Goal: Transaction & Acquisition: Purchase product/service

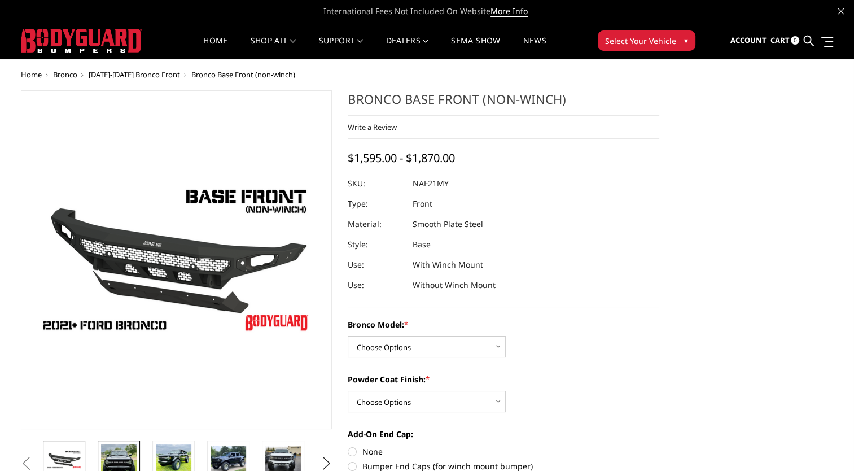
click at [126, 455] on img at bounding box center [119, 463] width 36 height 39
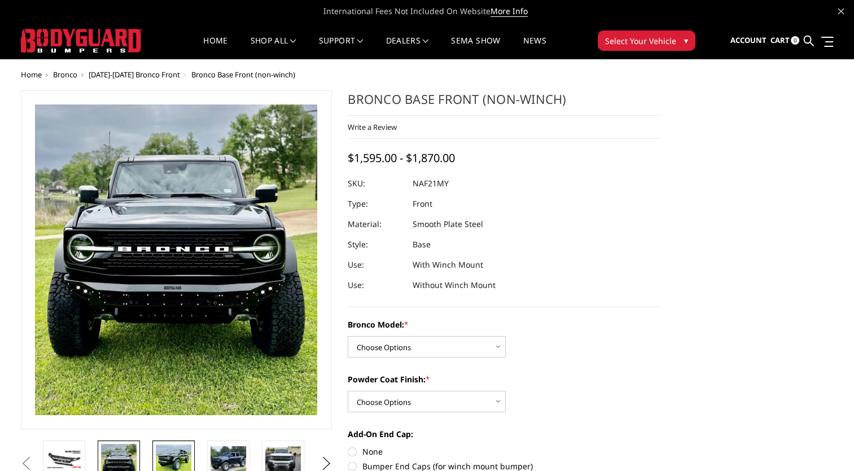
click at [172, 453] on img at bounding box center [174, 459] width 36 height 30
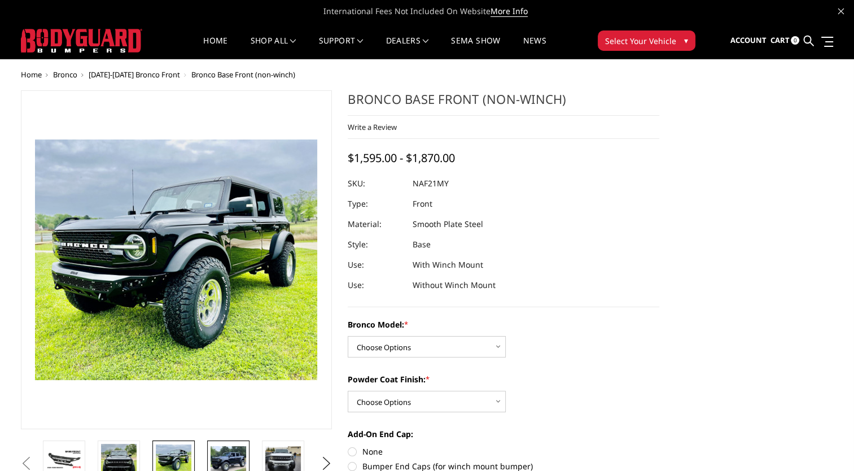
click at [235, 451] on img at bounding box center [229, 459] width 36 height 27
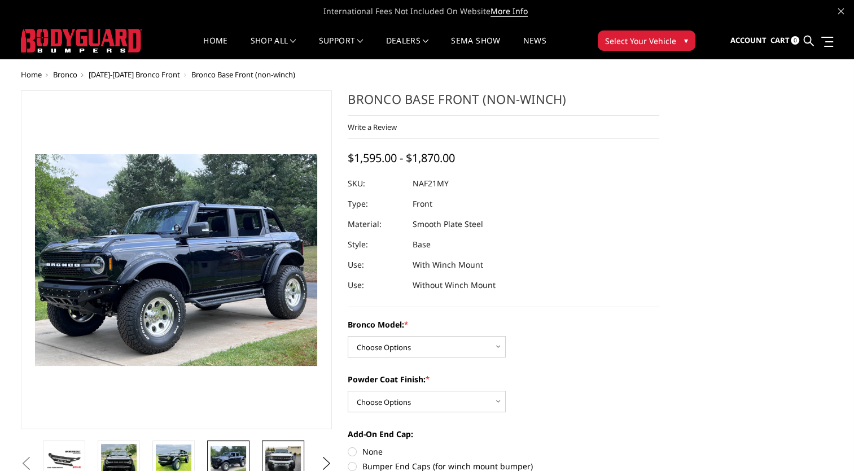
click at [288, 460] on img at bounding box center [283, 459] width 36 height 27
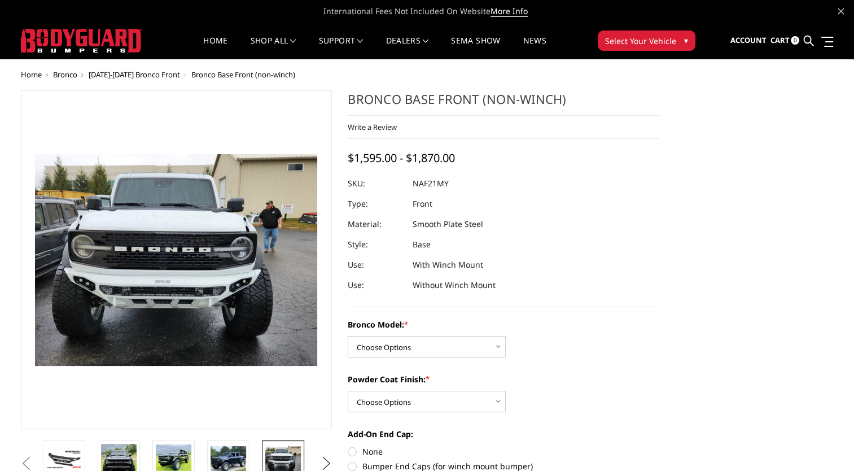
click at [326, 461] on button "Next" at bounding box center [326, 463] width 17 height 17
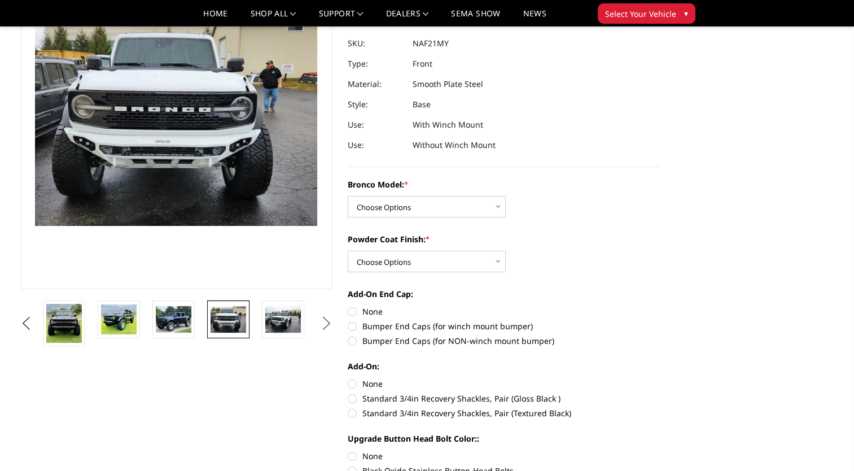
scroll to position [99, 0]
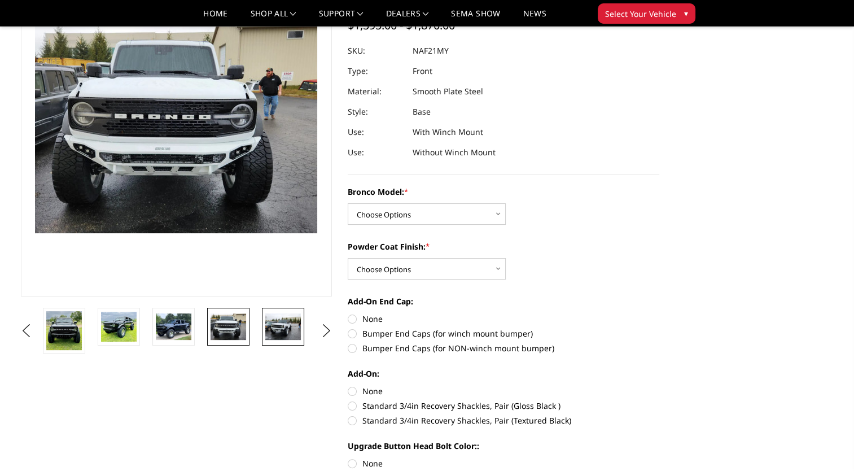
click at [282, 326] on img at bounding box center [283, 326] width 36 height 27
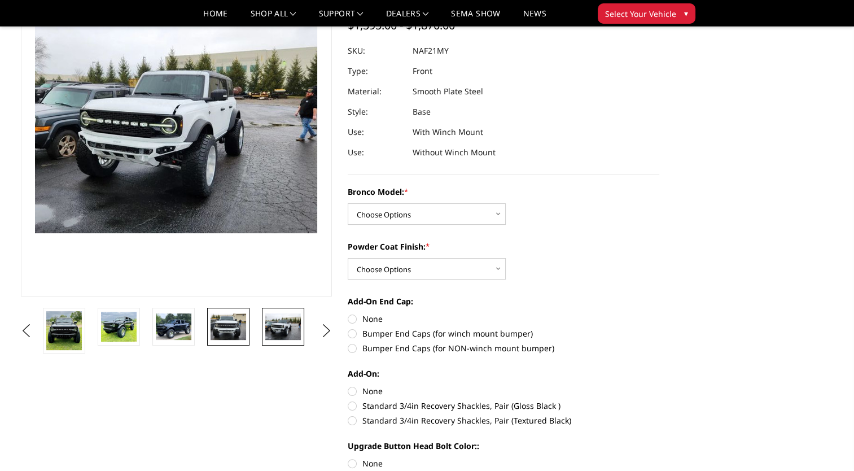
click at [238, 329] on img at bounding box center [229, 326] width 36 height 27
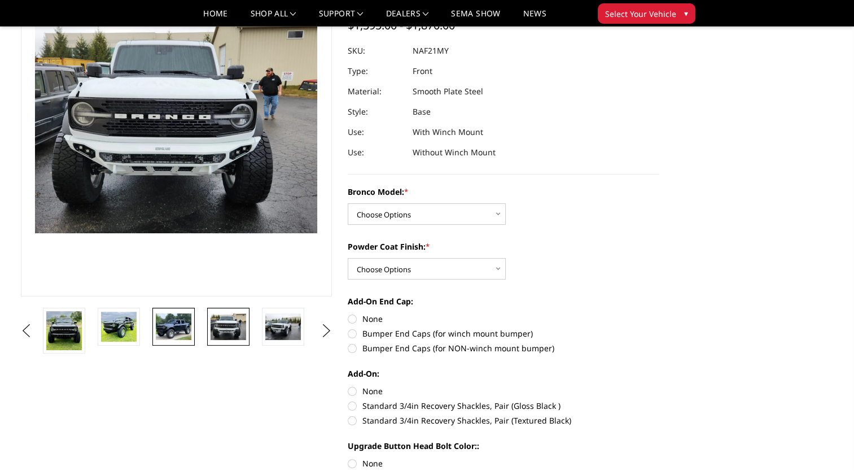
click at [178, 336] on img at bounding box center [174, 326] width 36 height 27
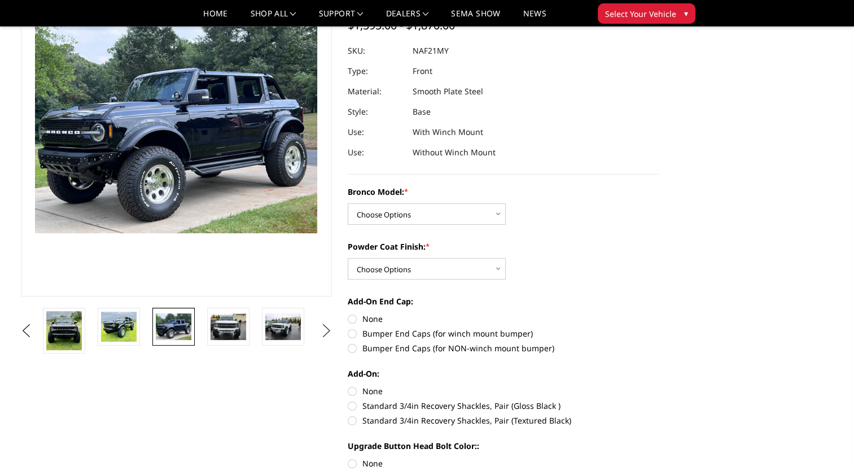
click at [326, 330] on button "Next" at bounding box center [326, 330] width 17 height 17
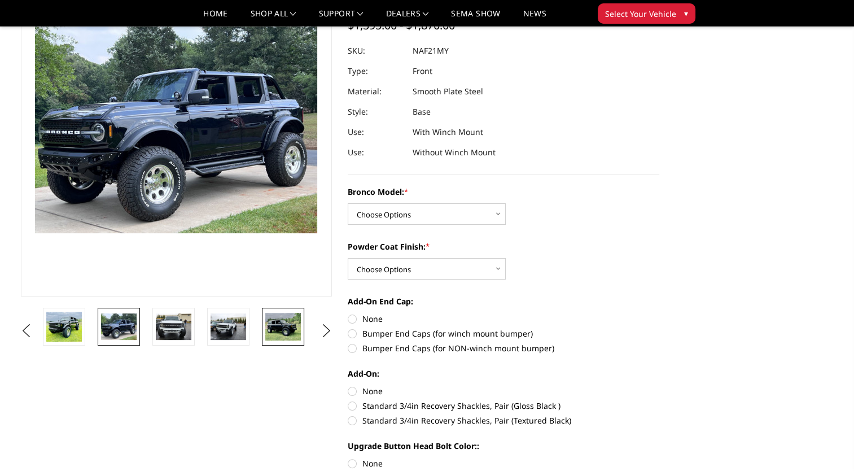
click at [282, 330] on img at bounding box center [283, 326] width 36 height 27
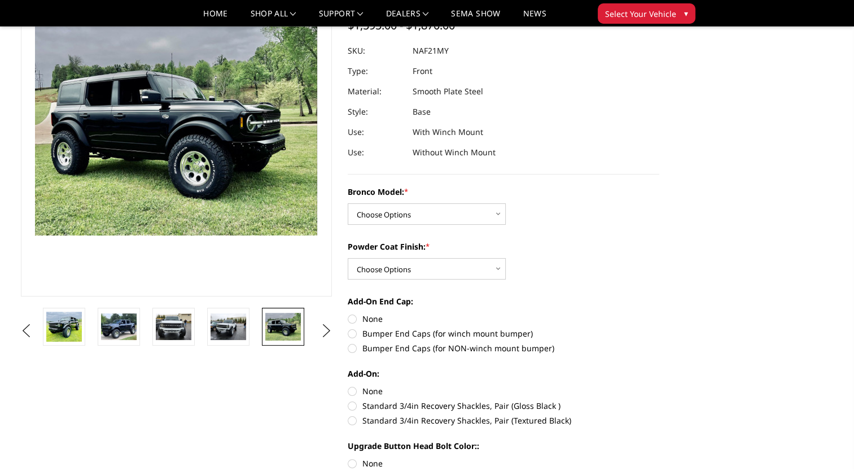
scroll to position [97, 0]
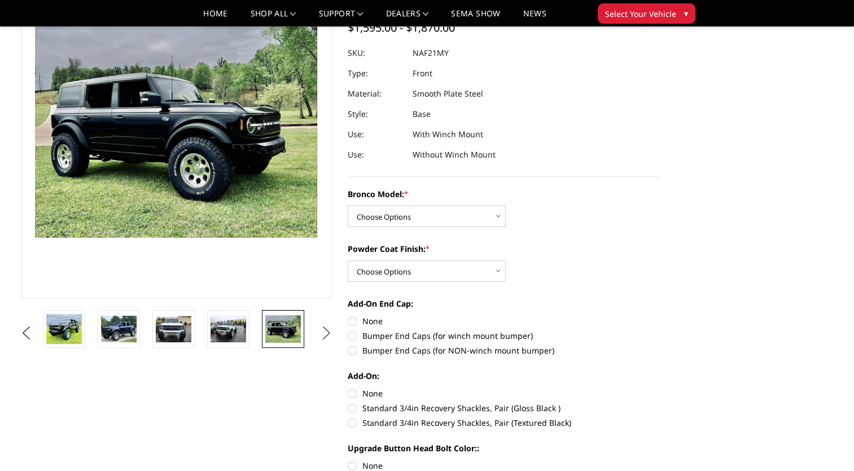
click at [323, 330] on button "Next" at bounding box center [326, 333] width 17 height 17
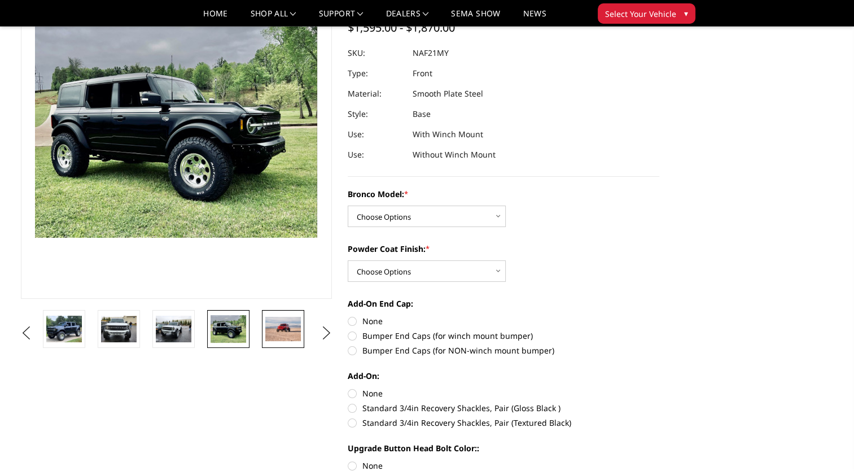
click at [286, 330] on img at bounding box center [283, 329] width 36 height 24
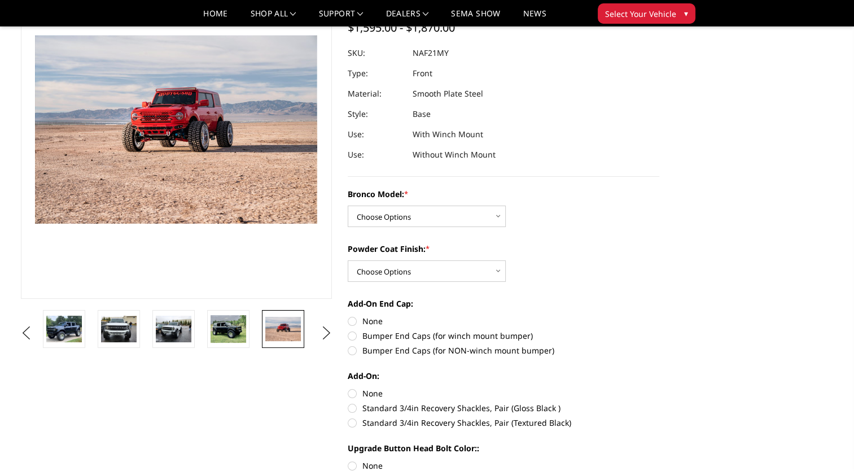
scroll to position [111, 0]
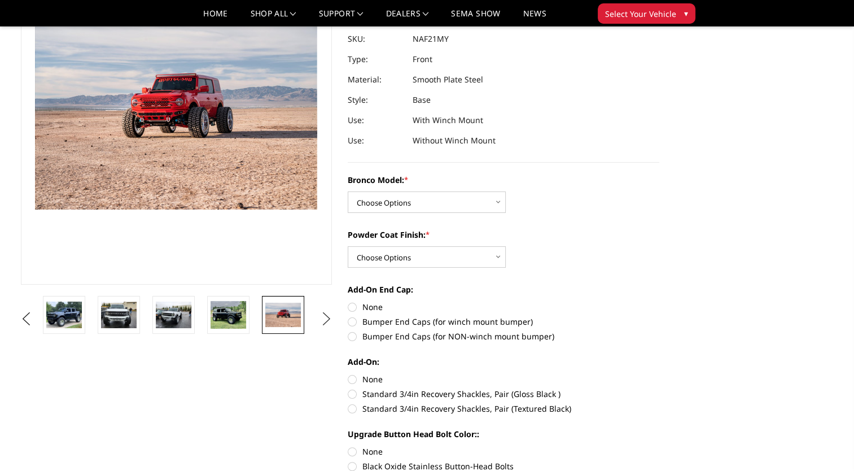
click at [325, 316] on button "Next" at bounding box center [326, 319] width 17 height 17
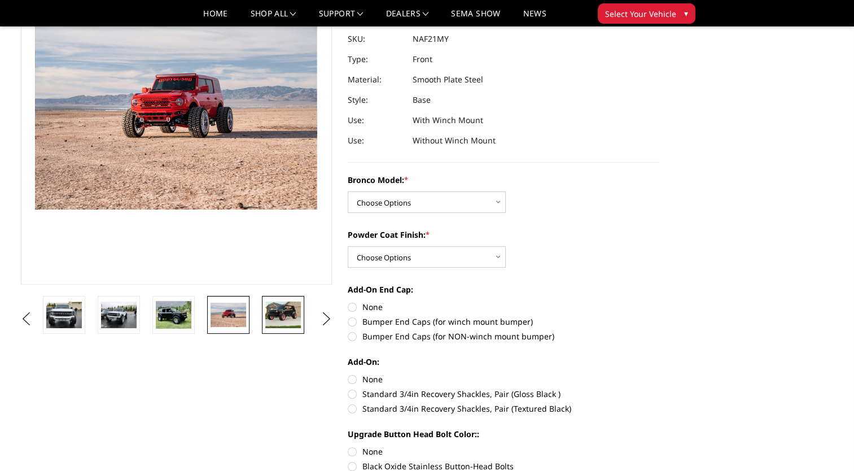
click at [294, 315] on img at bounding box center [283, 314] width 36 height 27
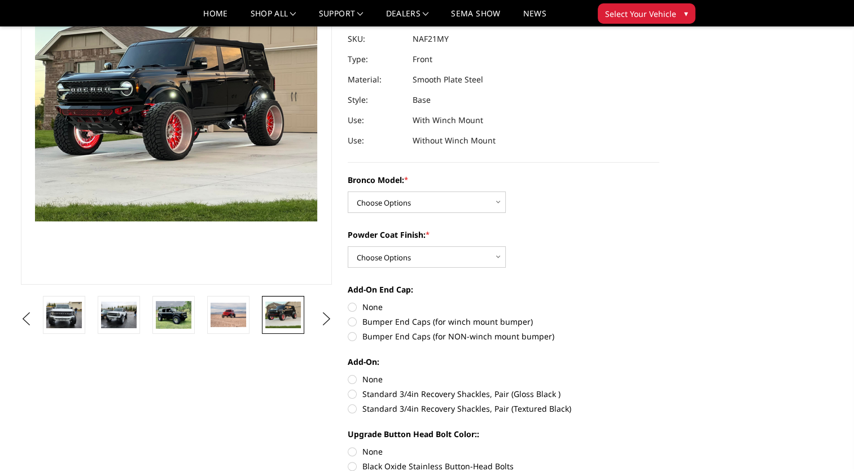
scroll to position [99, 0]
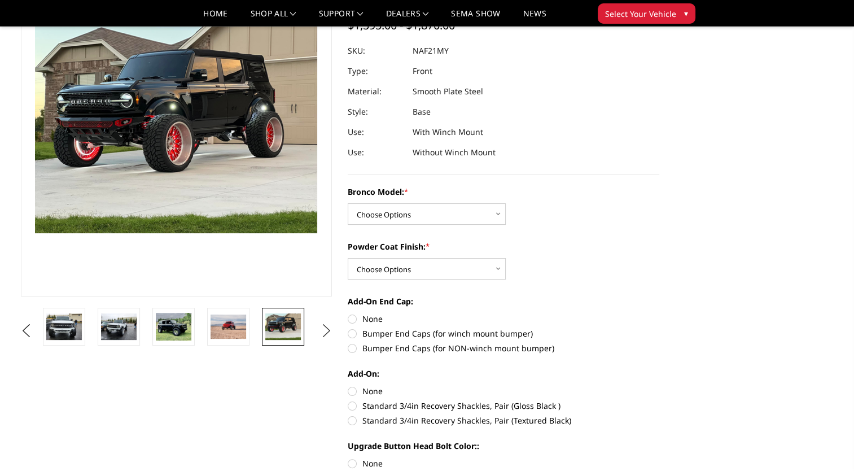
click at [322, 329] on button "Next" at bounding box center [326, 330] width 17 height 17
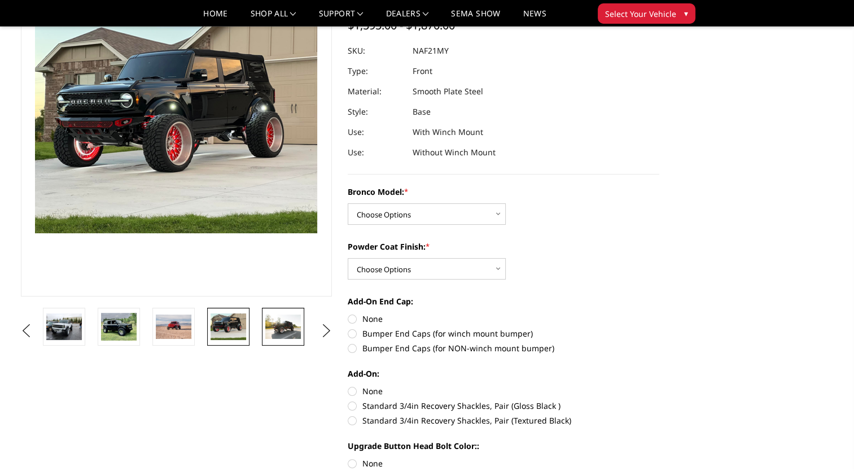
click at [287, 329] on img at bounding box center [283, 326] width 36 height 24
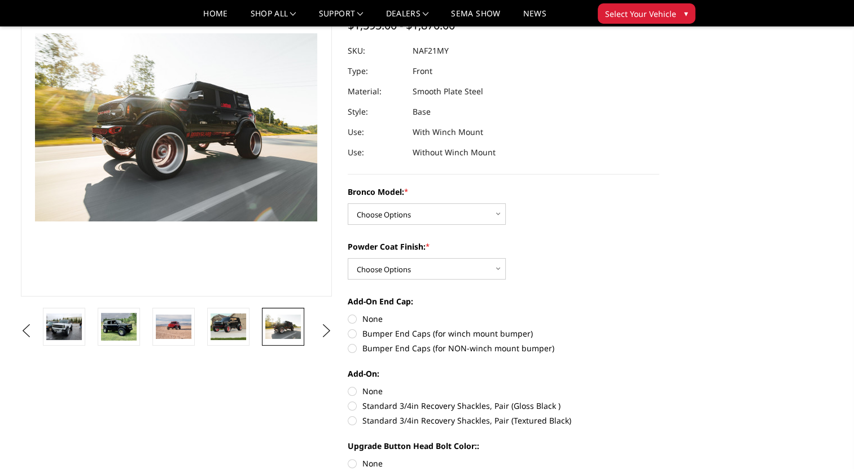
scroll to position [111, 0]
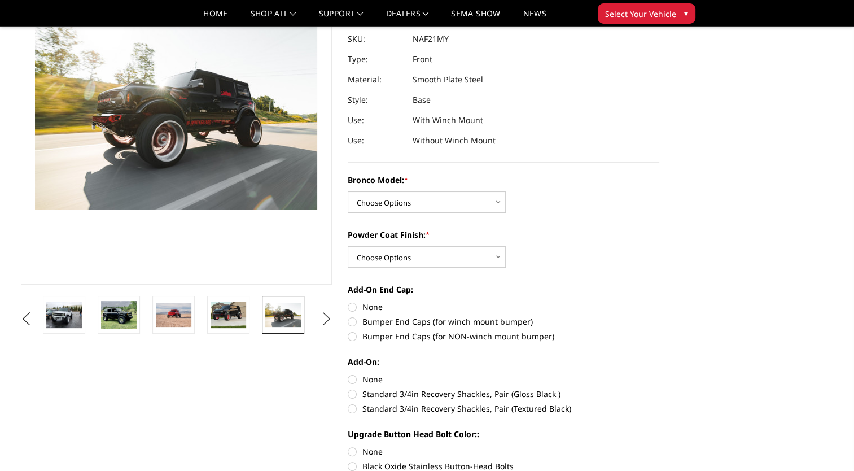
click at [327, 317] on button "Next" at bounding box center [326, 319] width 17 height 17
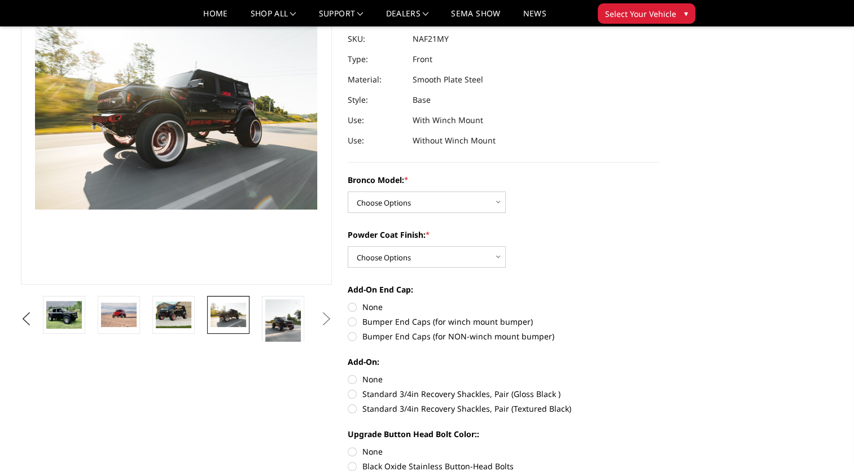
click at [327, 317] on button "Next" at bounding box center [326, 319] width 17 height 17
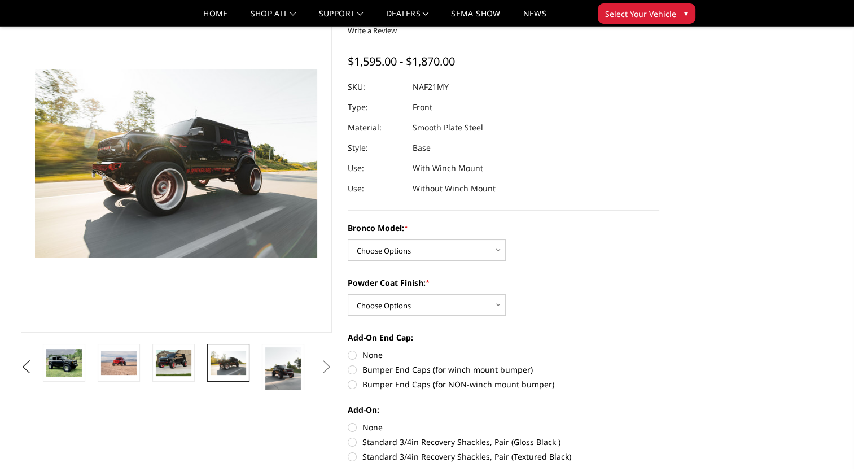
scroll to position [71, 0]
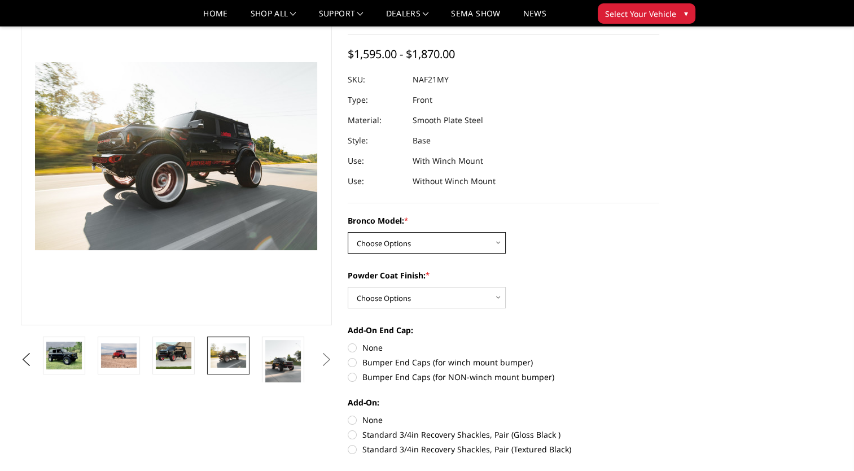
click at [499, 240] on select "Choose Options Base/Badlands/Wildtrak/etc. Raptor" at bounding box center [427, 242] width 158 height 21
select select "4028"
click at [348, 232] on select "Choose Options Base/Badlands/Wildtrak/etc. Raptor" at bounding box center [427, 242] width 158 height 21
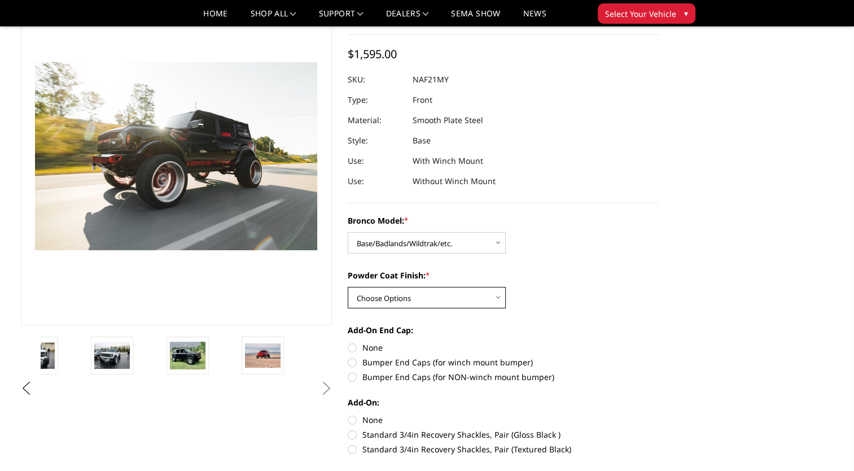
click at [492, 294] on select "Choose Options Bare Metal Textured Black Powder Coat" at bounding box center [427, 297] width 158 height 21
select select "4031"
click at [348, 287] on select "Choose Options Bare Metal Textured Black Powder Coat" at bounding box center [427, 297] width 158 height 21
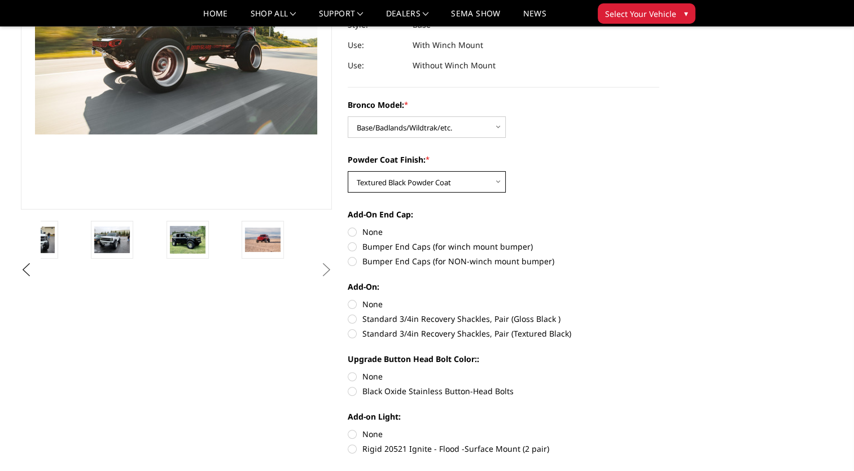
scroll to position [189, 0]
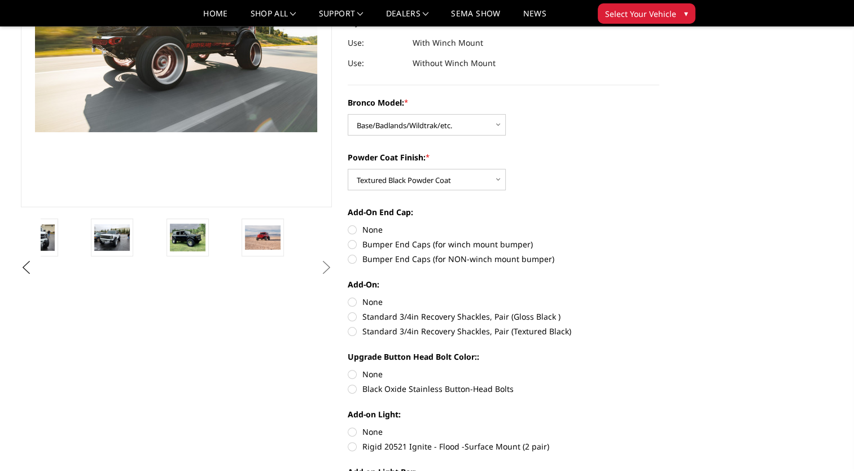
click at [352, 246] on label "Bumper End Caps (for winch mount bumper)" at bounding box center [504, 244] width 312 height 12
click at [659, 224] on input "Bumper End Caps (for winch mount bumper)" at bounding box center [659, 224] width 1 height 1
radio input "true"
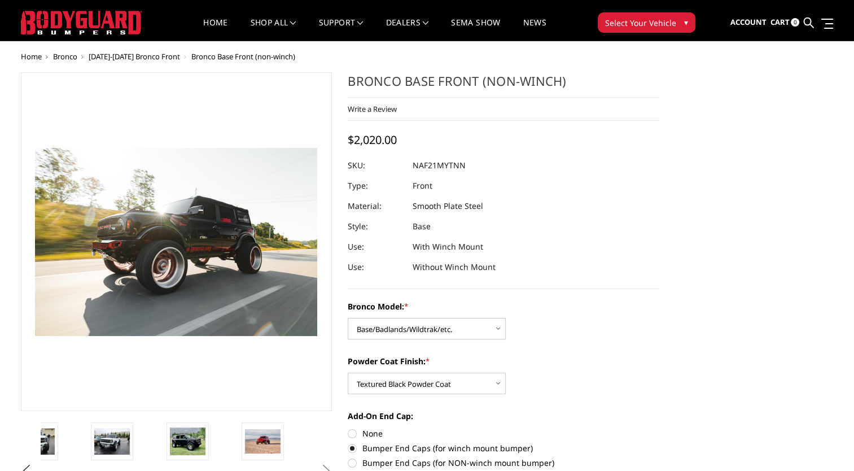
scroll to position [0, 0]
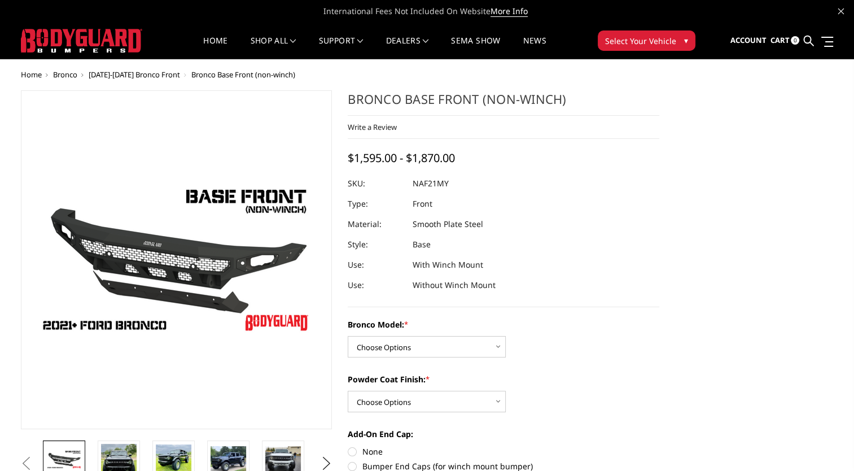
click at [134, 76] on span "[DATE]-[DATE] Bronco Front" at bounding box center [134, 74] width 91 height 10
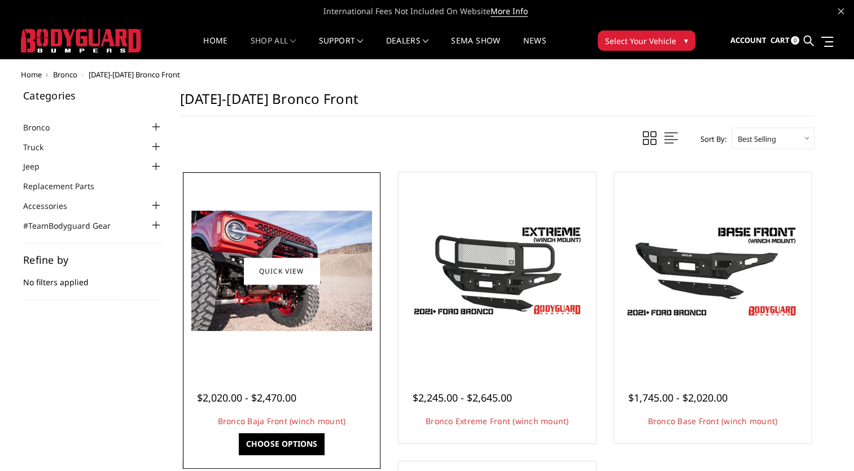
click at [239, 250] on img at bounding box center [281, 271] width 181 height 120
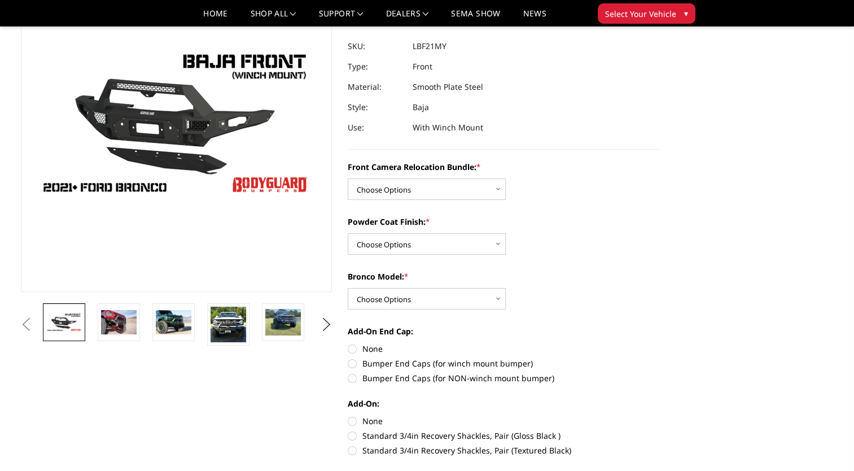
scroll to position [106, 0]
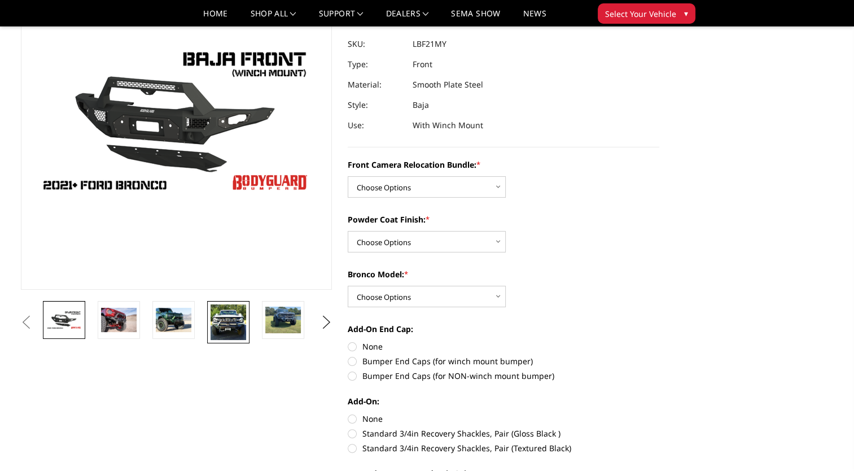
click at [237, 324] on img at bounding box center [229, 322] width 36 height 36
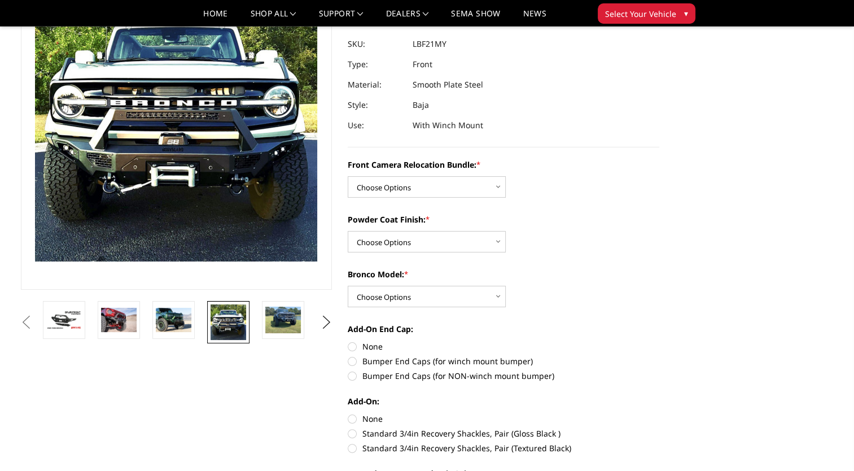
scroll to position [45, 0]
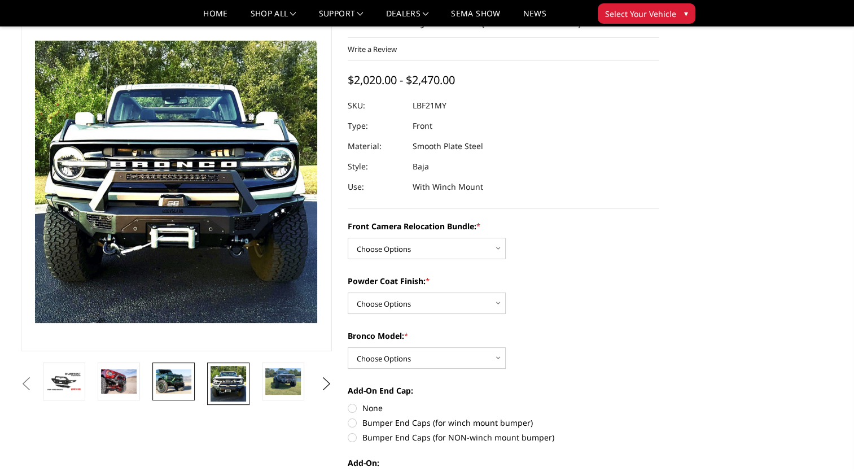
click at [169, 386] on img at bounding box center [174, 381] width 36 height 24
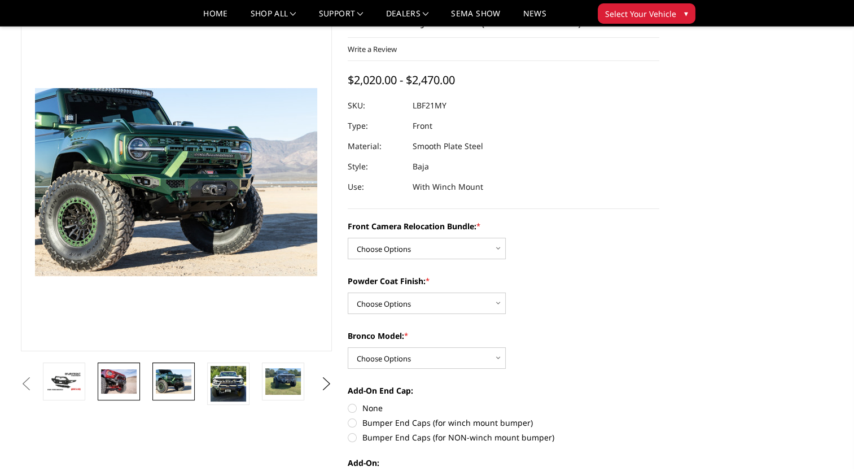
click at [123, 383] on img at bounding box center [119, 381] width 36 height 24
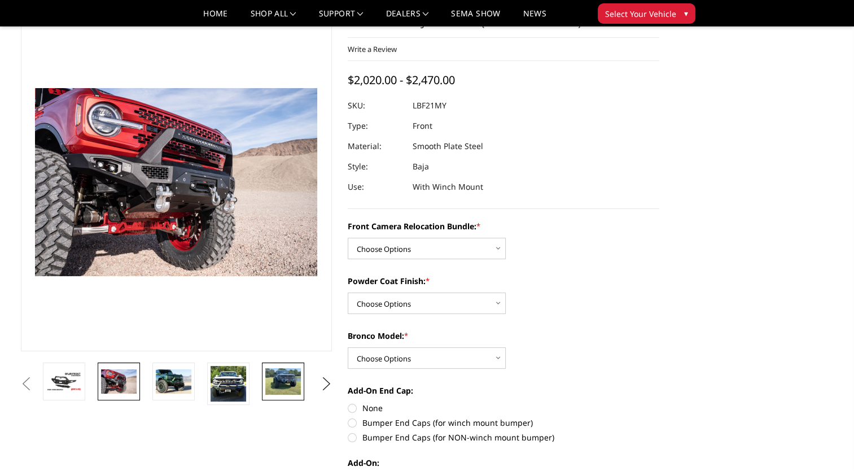
click at [286, 374] on img at bounding box center [283, 381] width 36 height 27
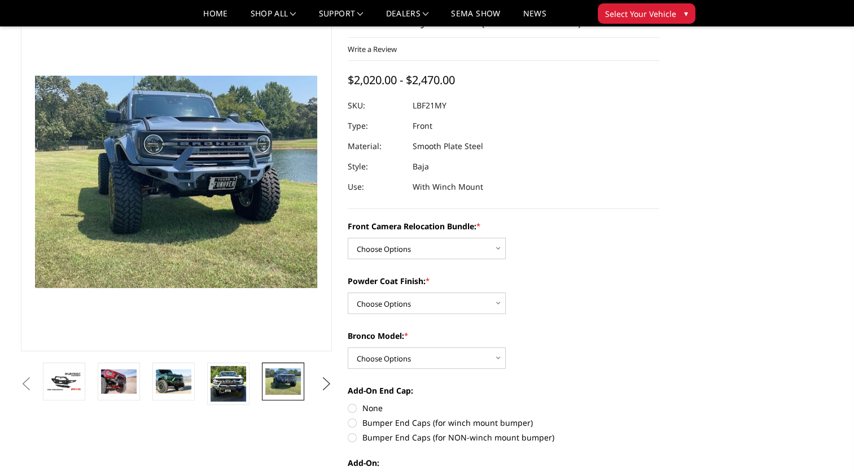
click at [325, 378] on button "Next" at bounding box center [326, 383] width 17 height 17
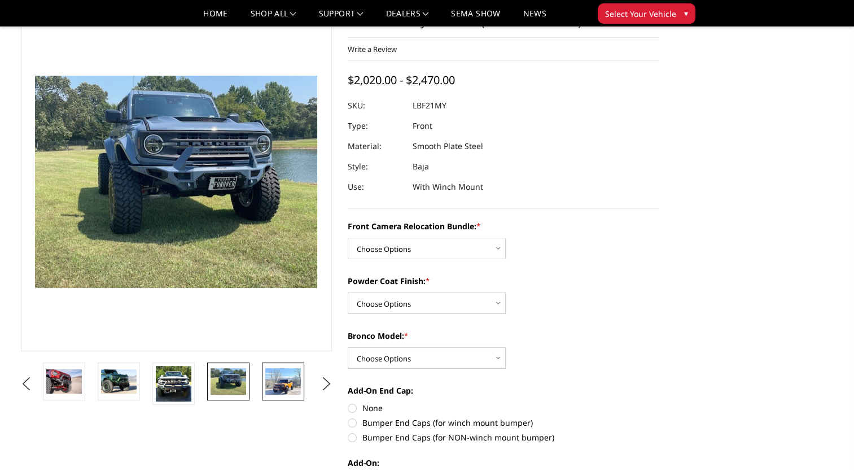
click at [289, 382] on img at bounding box center [283, 381] width 36 height 27
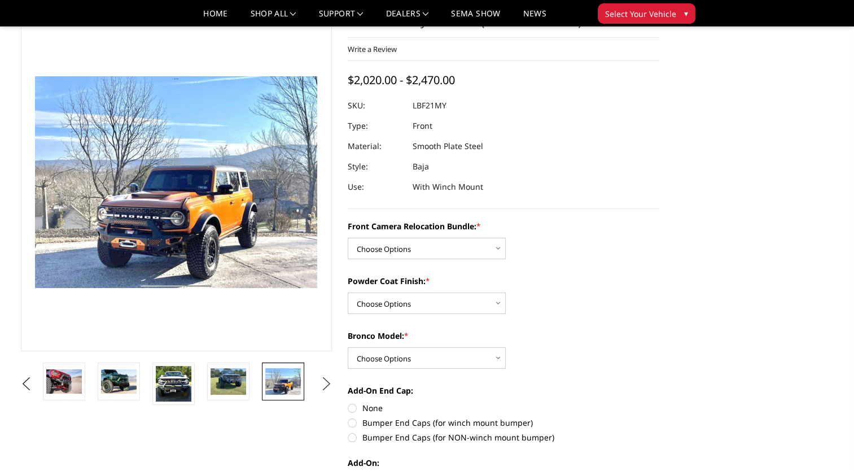
click at [325, 377] on button "Next" at bounding box center [326, 383] width 17 height 17
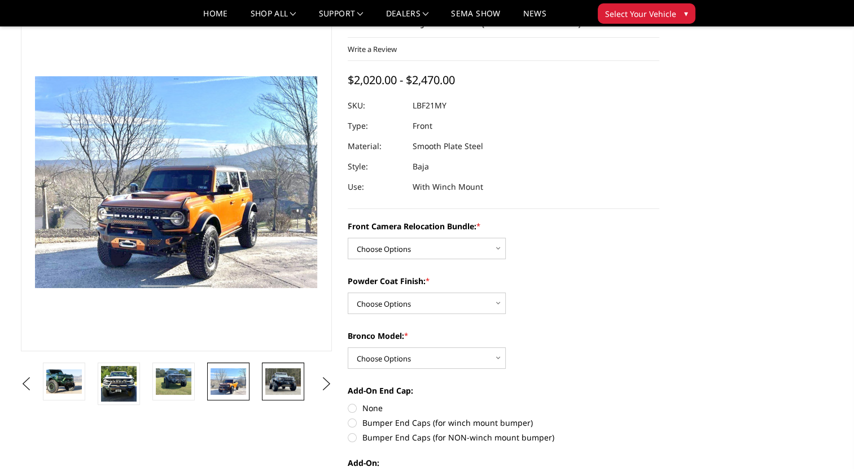
click at [295, 378] on img at bounding box center [283, 381] width 36 height 27
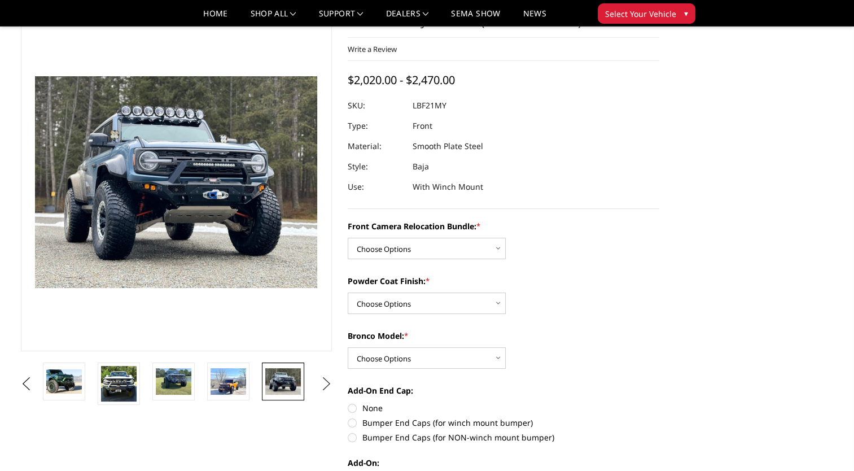
click at [325, 377] on button "Next" at bounding box center [326, 383] width 17 height 17
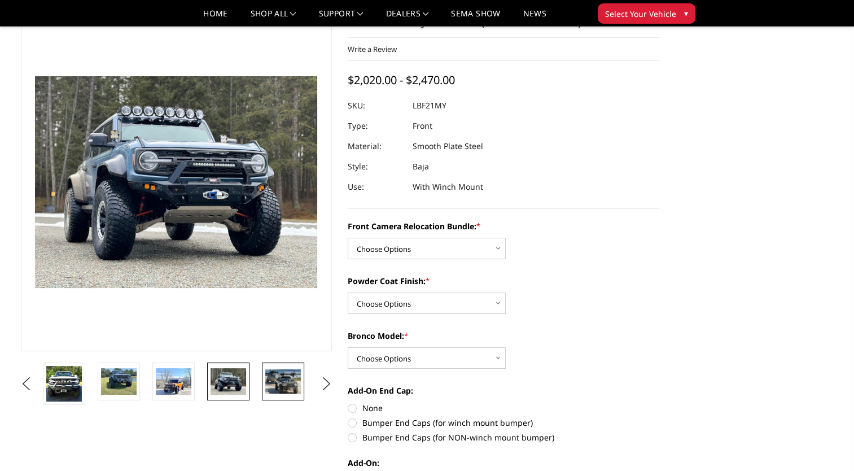
click at [294, 380] on img at bounding box center [283, 381] width 36 height 24
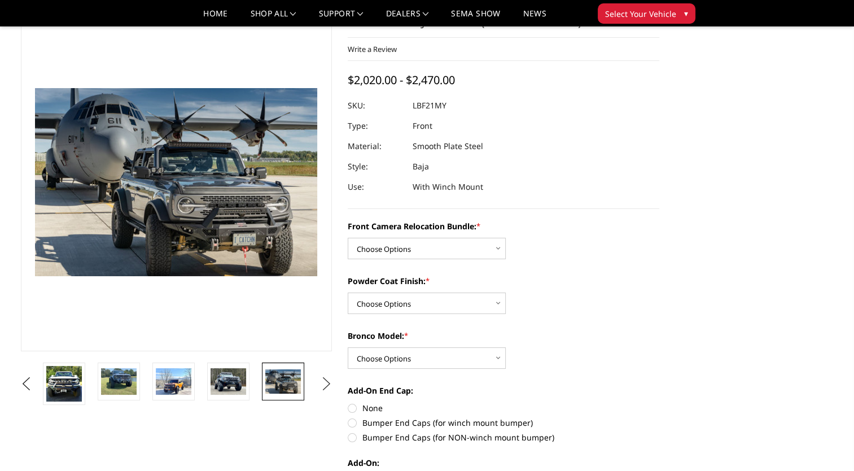
click at [325, 378] on button "Next" at bounding box center [326, 383] width 17 height 17
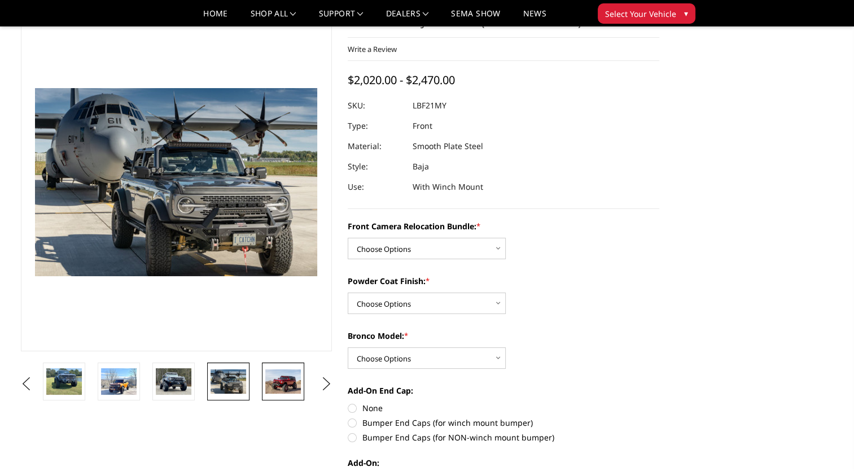
click at [289, 381] on img at bounding box center [283, 381] width 36 height 24
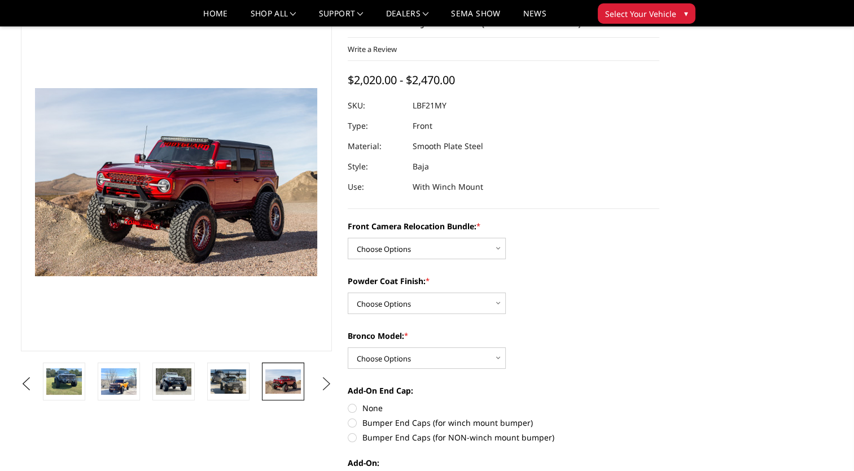
click at [328, 379] on button "Next" at bounding box center [326, 383] width 17 height 17
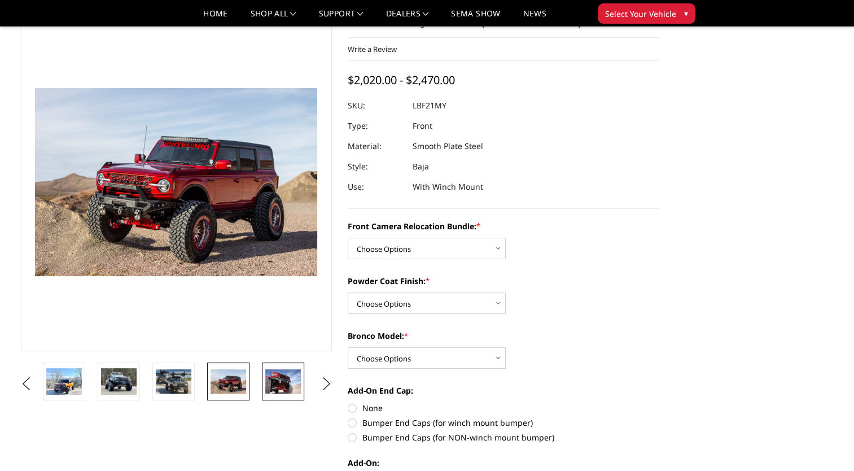
click at [291, 379] on img at bounding box center [283, 381] width 36 height 24
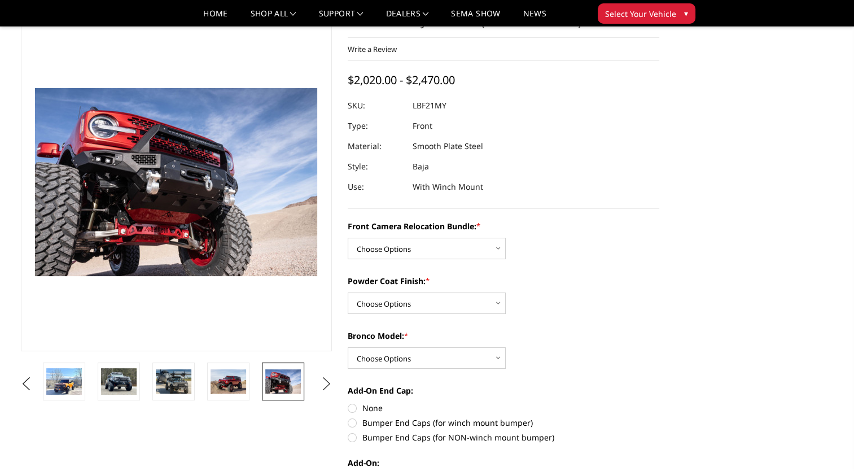
drag, startPoint x: 320, startPoint y: 377, endPoint x: 325, endPoint y: 390, distance: 14.7
click at [325, 390] on button "Next" at bounding box center [326, 383] width 17 height 17
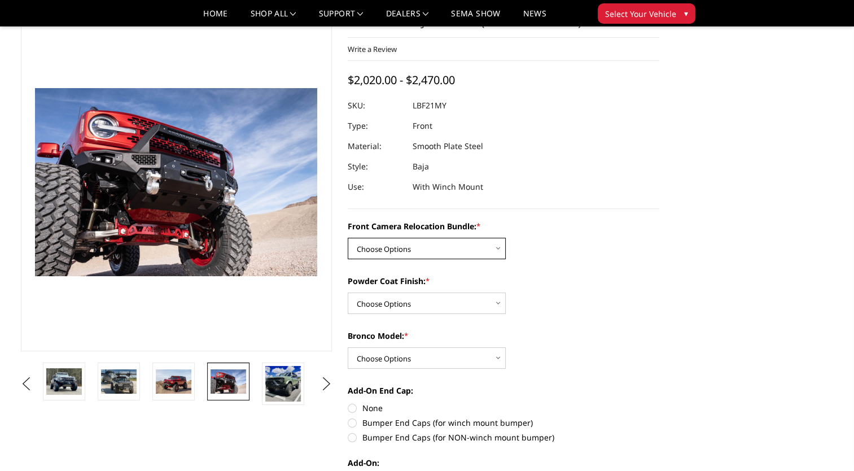
click at [496, 248] on select "Choose Options Without Front Camera Relocation With Front Camera Relocation (Ha…" at bounding box center [427, 248] width 158 height 21
select select "4016"
click at [348, 238] on select "Choose Options Without Front Camera Relocation With Front Camera Relocation (Ha…" at bounding box center [427, 248] width 158 height 21
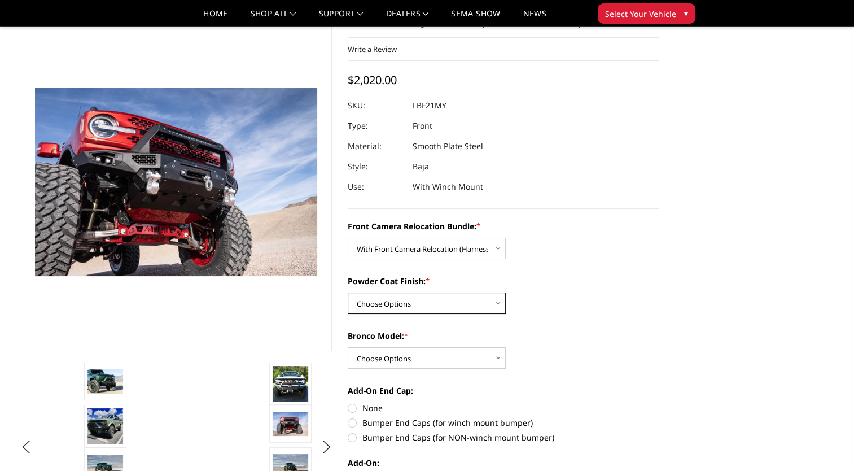
click at [497, 301] on select "Choose Options Textured Black Powder Coat Bare Metal" at bounding box center [427, 302] width 158 height 21
select select "4015"
click at [348, 292] on select "Choose Options Textured Black Powder Coat Bare Metal" at bounding box center [427, 302] width 158 height 21
click at [493, 356] on select "Choose Options Raptor Base/Badlands/Wildtrak/etc." at bounding box center [427, 357] width 158 height 21
select select "4012"
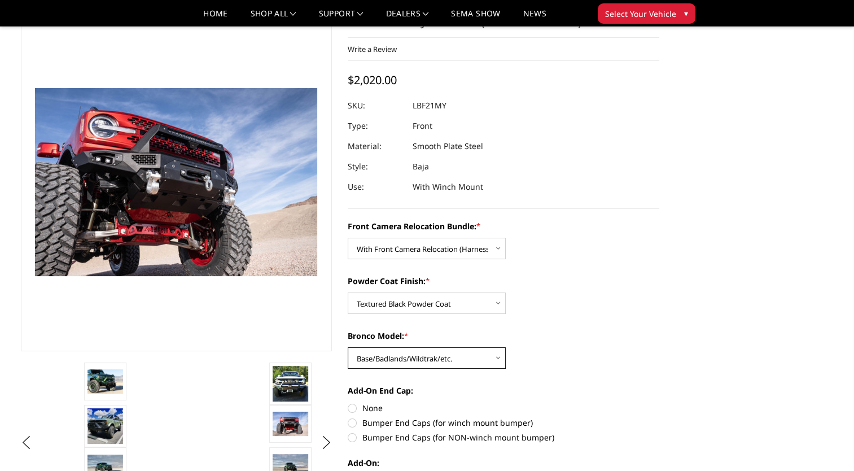
click at [348, 347] on select "Choose Options Raptor Base/Badlands/Wildtrak/etc." at bounding box center [427, 357] width 158 height 21
click at [354, 422] on label "Bumper End Caps (for winch mount bumper)" at bounding box center [504, 423] width 312 height 12
click at [659, 403] on input "Bumper End Caps (for winch mount bumper)" at bounding box center [659, 402] width 1 height 1
radio input "true"
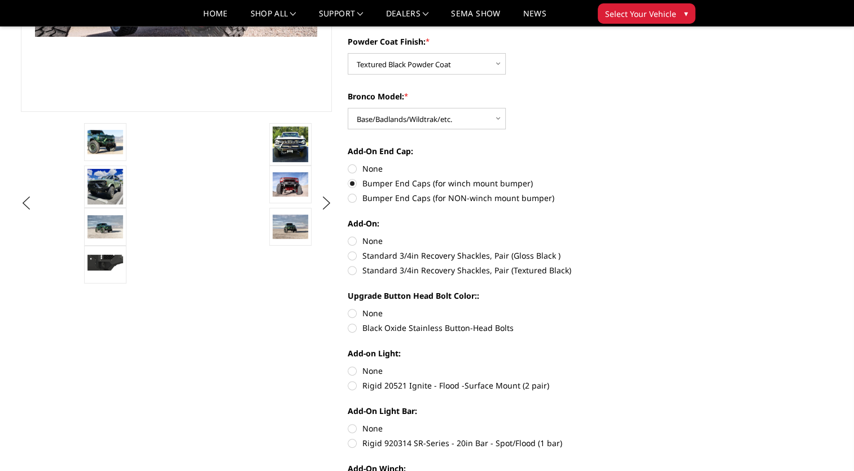
scroll to position [282, 0]
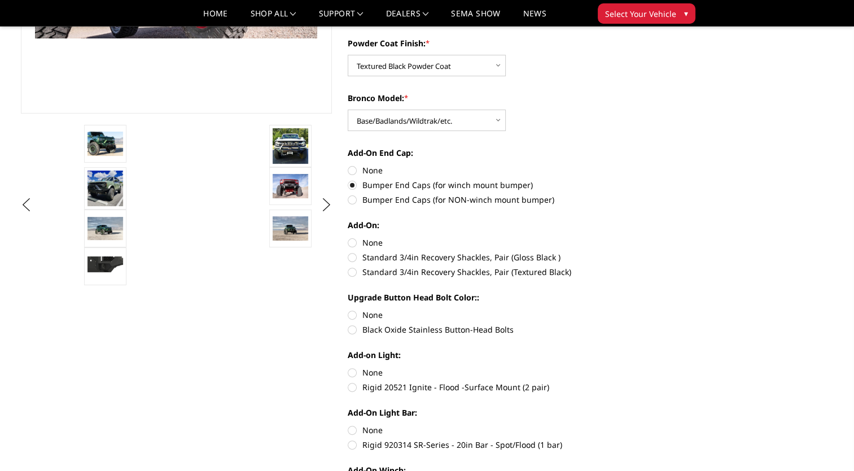
click at [352, 271] on label "Standard 3/4in Recovery Shackles, Pair (Textured Black)" at bounding box center [504, 272] width 312 height 12
click at [659, 252] on input "Standard 3/4in Recovery Shackles, Pair (Textured Black)" at bounding box center [659, 251] width 1 height 1
radio input "true"
click at [351, 313] on label "None" at bounding box center [504, 315] width 312 height 12
click at [348, 309] on input "None" at bounding box center [348, 309] width 1 height 1
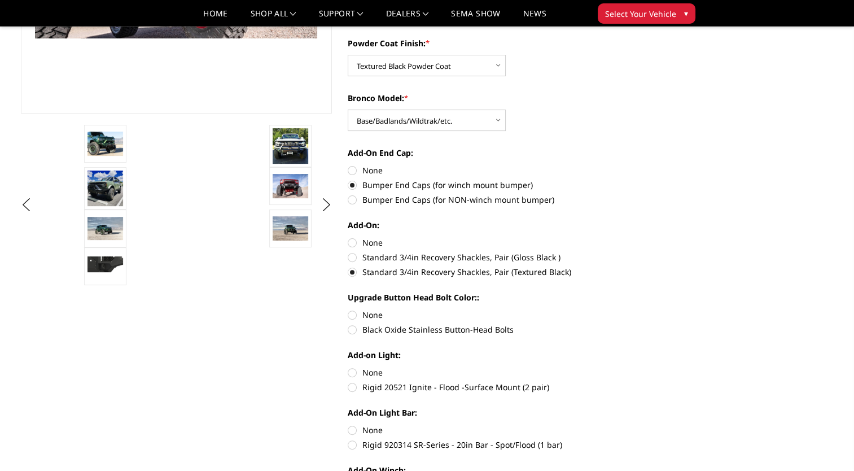
radio input "true"
click at [356, 388] on label "Rigid 20521 Ignite - Flood -Surface Mount (2 pair)" at bounding box center [504, 387] width 312 height 12
click at [659, 367] on input "Rigid 20521 Ignite - Flood -Surface Mount (2 pair)" at bounding box center [659, 366] width 1 height 1
radio input "true"
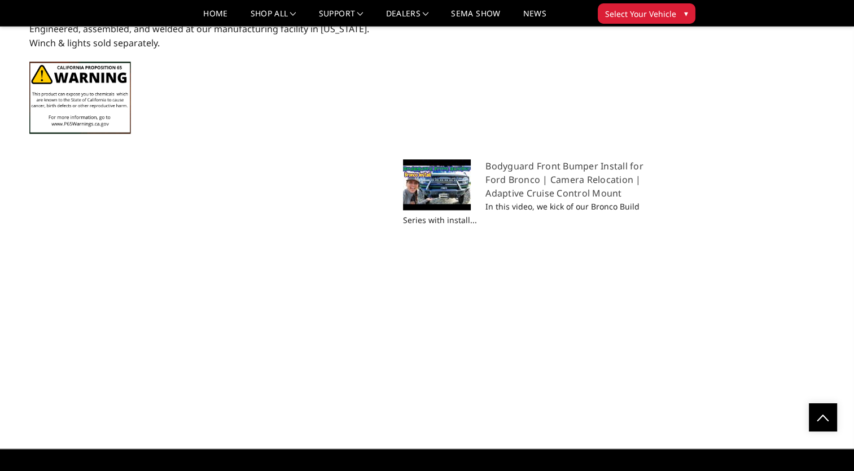
scroll to position [1282, 0]
